Goal: Navigation & Orientation: Find specific page/section

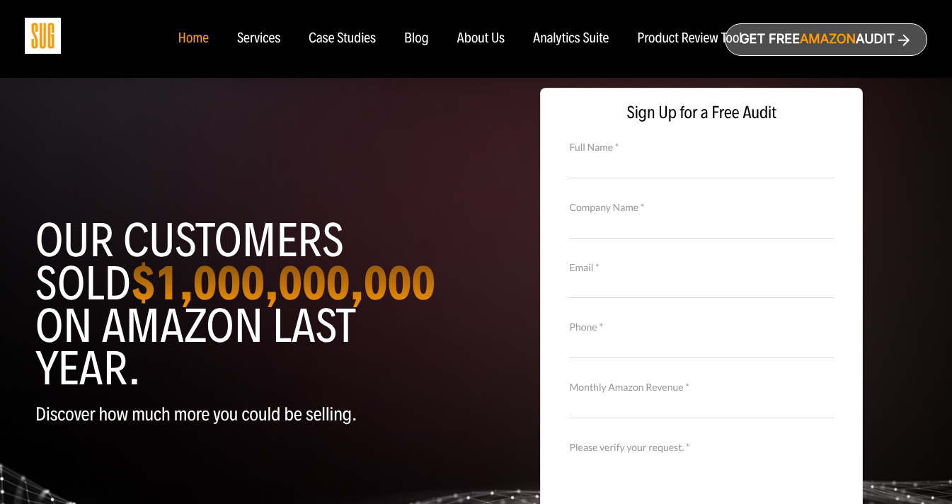
click at [492, 33] on div "About Us" at bounding box center [481, 39] width 48 height 16
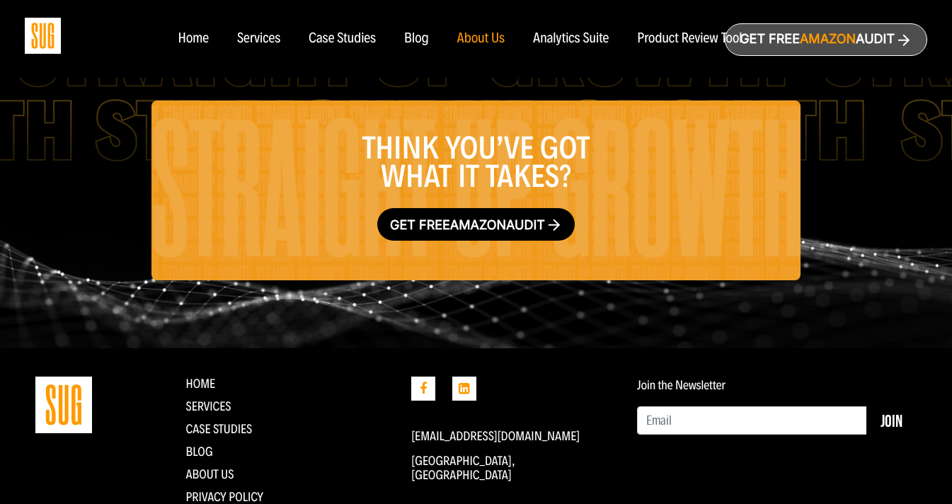
scroll to position [2389, 0]
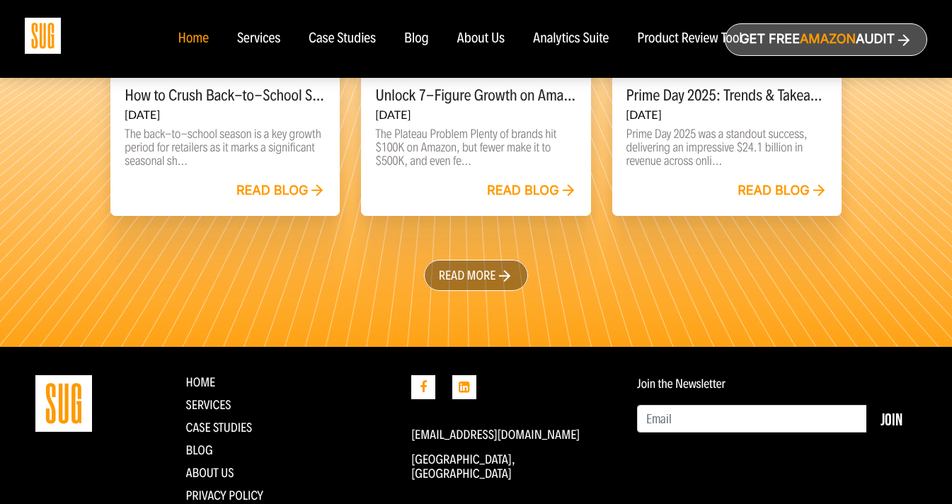
scroll to position [3373, 0]
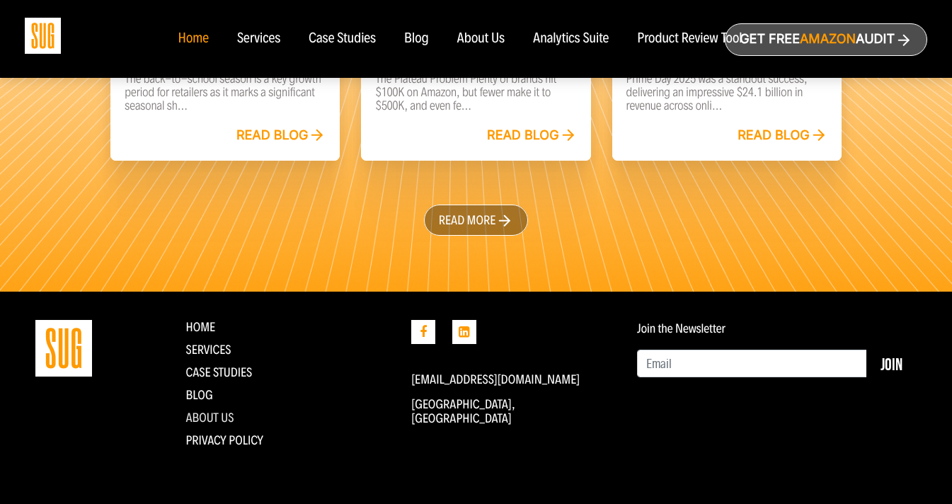
click at [219, 420] on link "About Us" at bounding box center [210, 418] width 48 height 16
